Goal: Find specific page/section: Find specific page/section

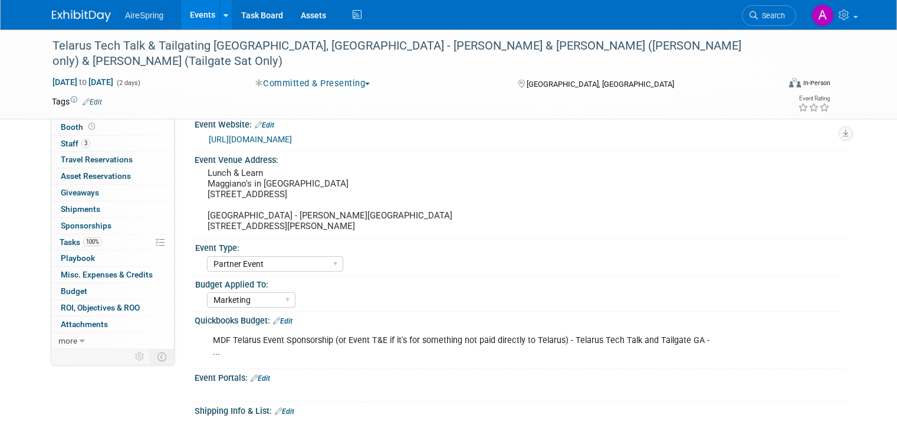
select select "Partner Event"
select select "Marketing"
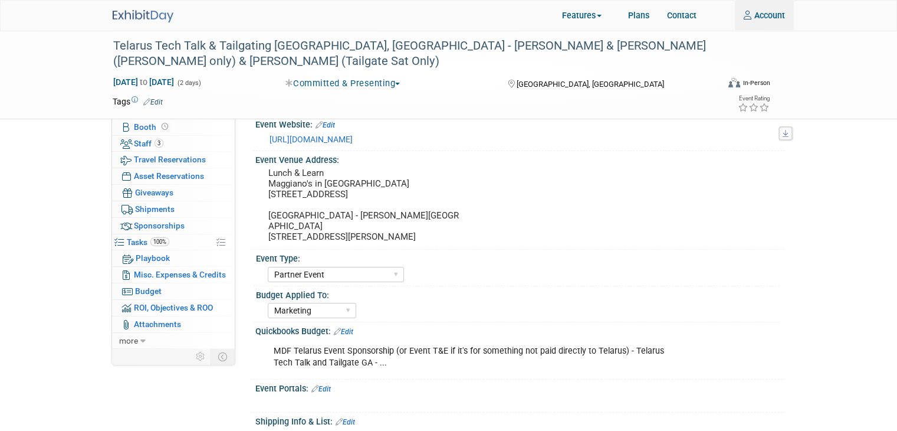
type input "angie.handal@airespring.com"
click at [152, 15] on img at bounding box center [143, 16] width 61 height 12
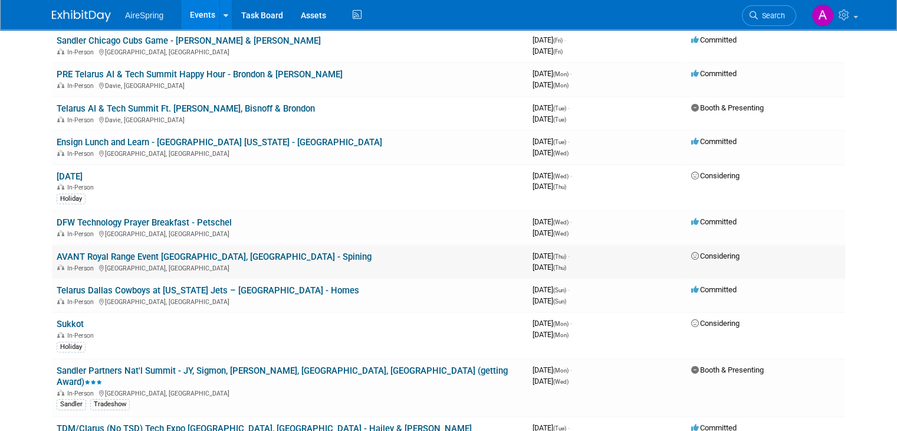
scroll to position [153, 0]
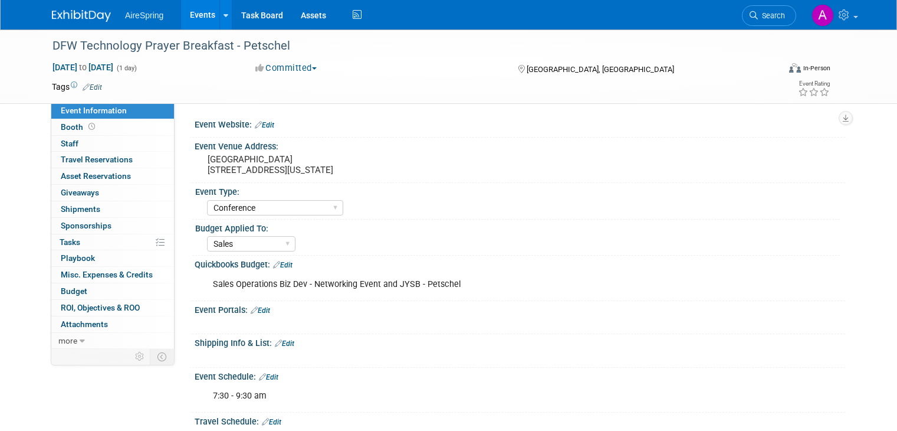
select select "Conference"
select select "Sales"
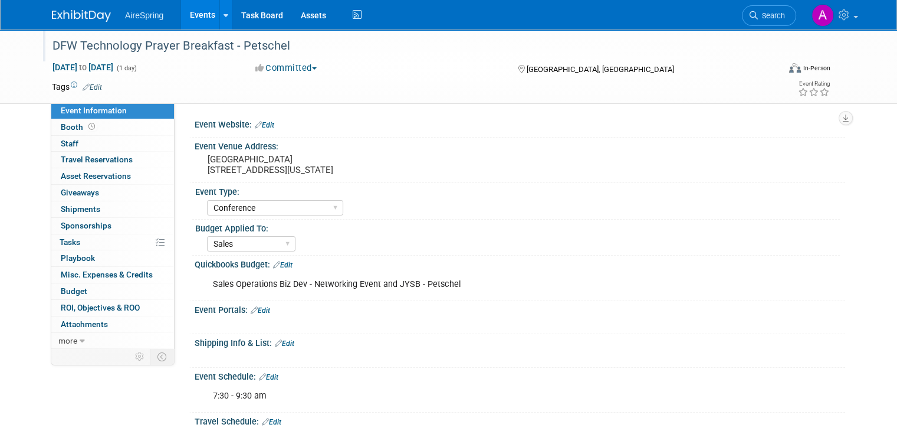
click at [190, 51] on div "DFW Technology Prayer Breakfast - Petschel" at bounding box center [406, 45] width 716 height 21
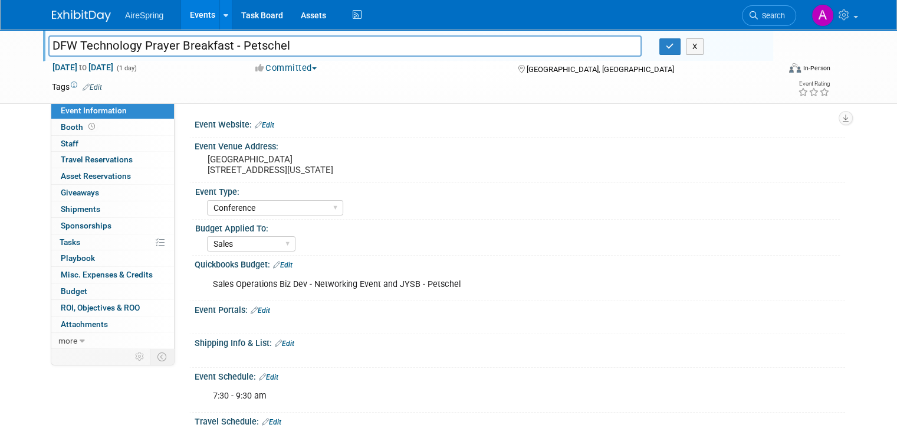
click at [157, 43] on input "DFW Technology Prayer Breakfast - Petschel" at bounding box center [344, 45] width 593 height 21
click at [192, 12] on link "Events" at bounding box center [202, 14] width 43 height 29
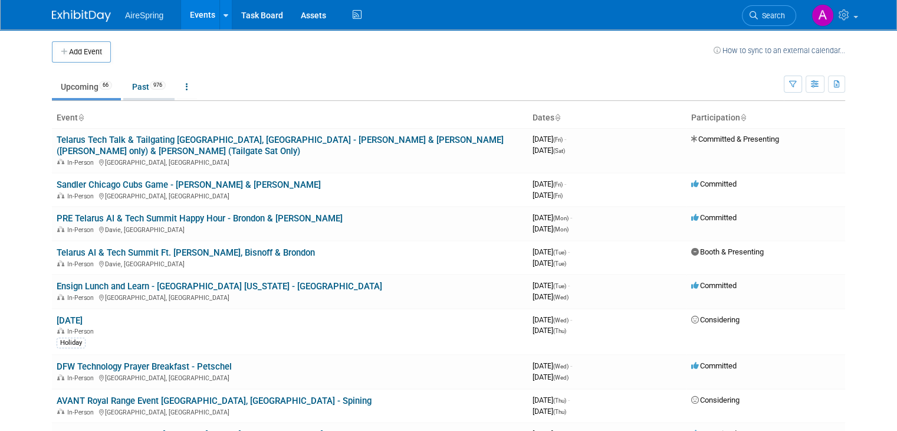
click at [160, 82] on link "Past 976" at bounding box center [148, 86] width 51 height 22
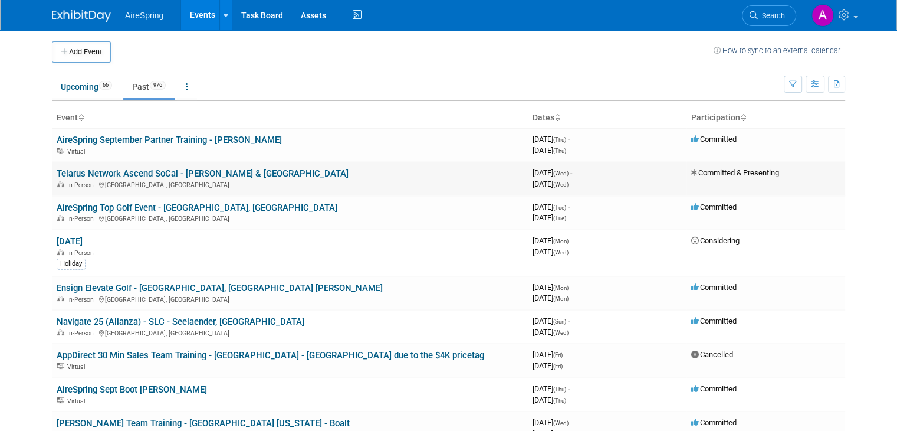
scroll to position [12, 0]
